Goal: Navigation & Orientation: Find specific page/section

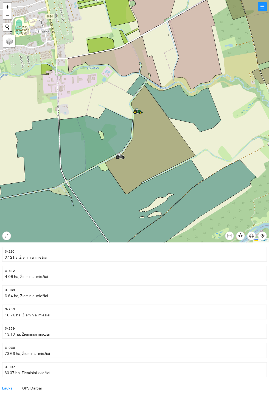
click at [166, 155] on icon at bounding box center [150, 139] width 91 height 109
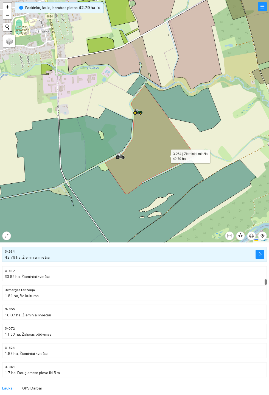
click at [200, 107] on icon at bounding box center [183, 107] width 76 height 49
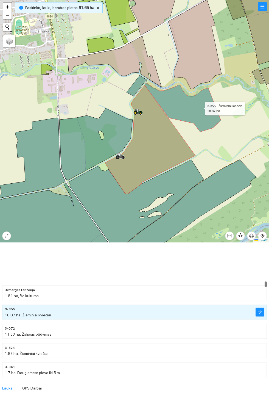
scroll to position [959, 0]
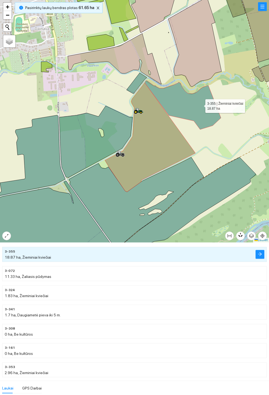
click at [133, 88] on icon at bounding box center [137, 83] width 20 height 21
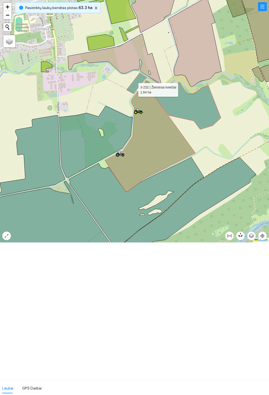
scroll to position [1650, 0]
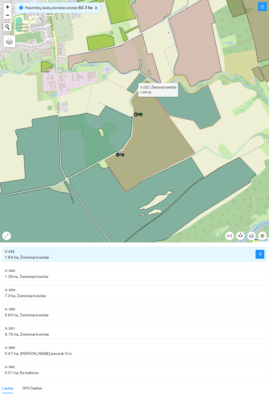
click at [165, 143] on icon at bounding box center [150, 137] width 91 height 109
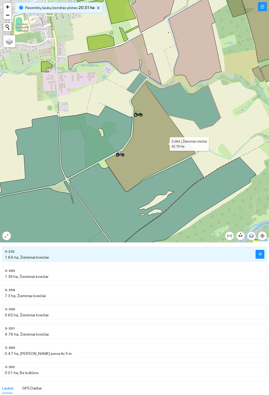
click at [196, 105] on icon at bounding box center [183, 104] width 76 height 49
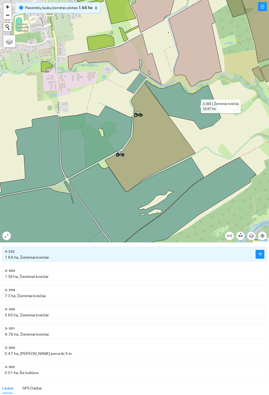
click at [141, 85] on icon at bounding box center [137, 83] width 20 height 21
